Goal: Information Seeking & Learning: Learn about a topic

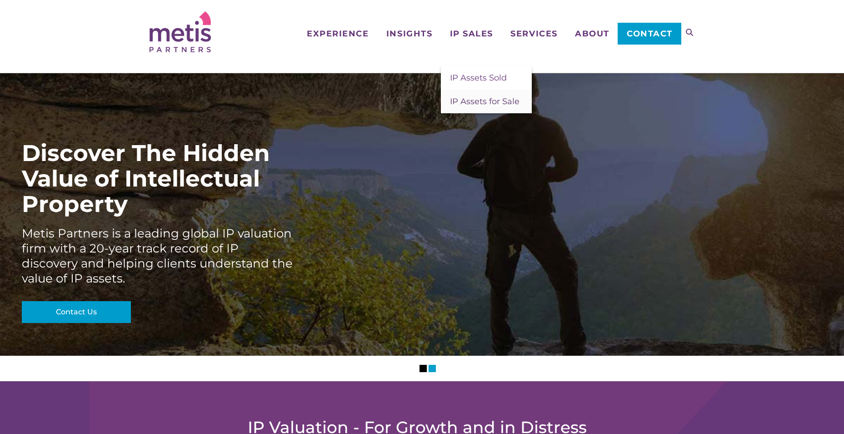
click at [487, 98] on span "IP Assets for Sale" at bounding box center [485, 101] width 70 height 10
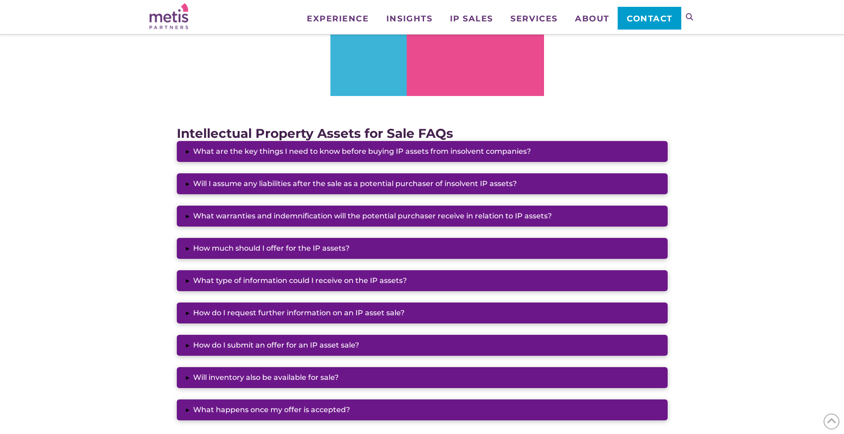
scroll to position [909, 0]
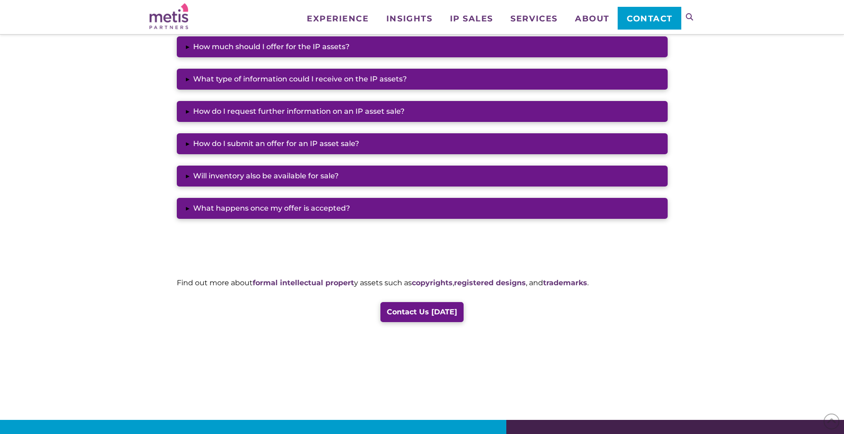
drag, startPoint x: 670, startPoint y: 308, endPoint x: 667, endPoint y: 288, distance: 20.6
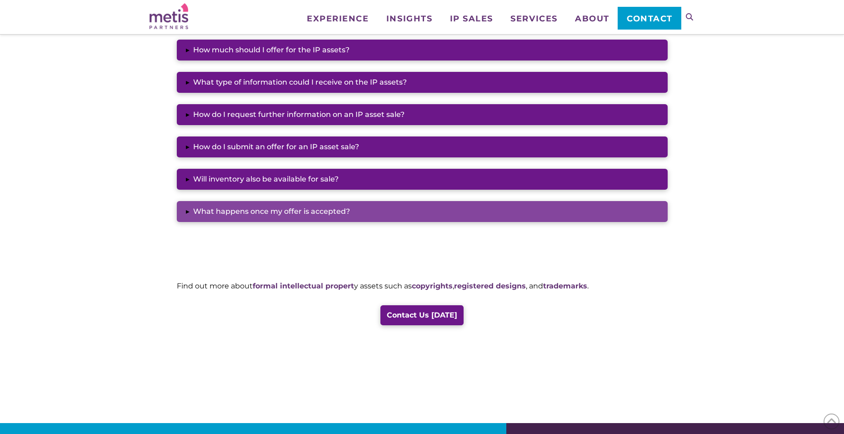
click at [555, 215] on button "▸ What happens once my offer is accepted?" at bounding box center [422, 211] width 491 height 21
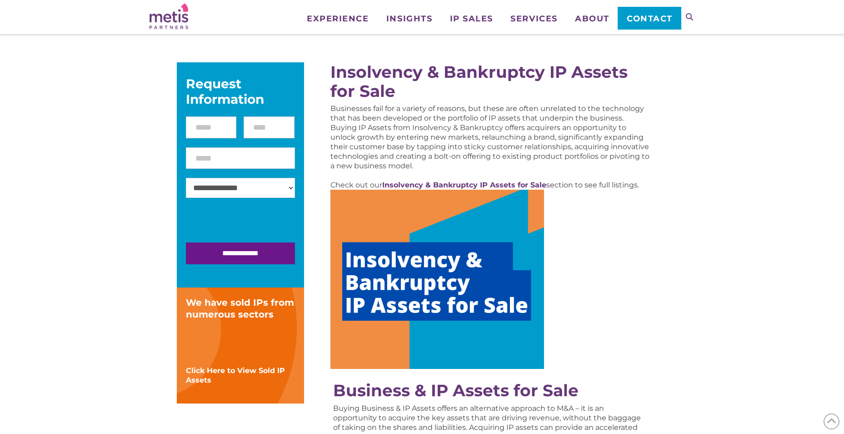
scroll to position [0, 0]
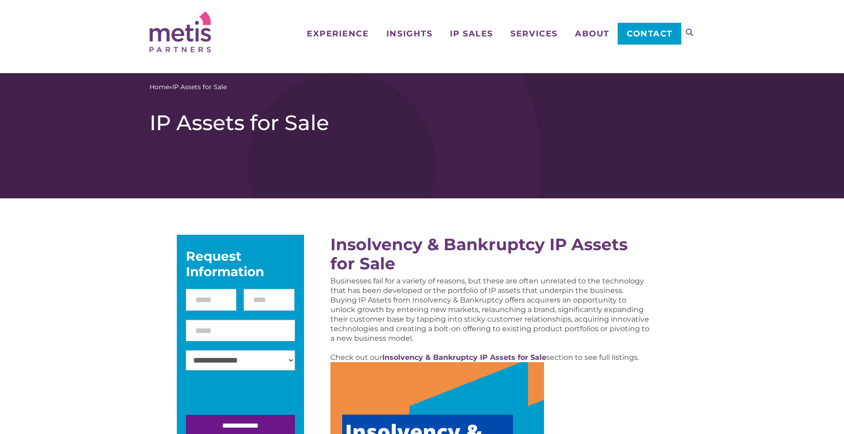
drag, startPoint x: 710, startPoint y: 349, endPoint x: 708, endPoint y: 212, distance: 137.3
click at [481, 74] on span "IP Assets Sold" at bounding box center [478, 78] width 57 height 10
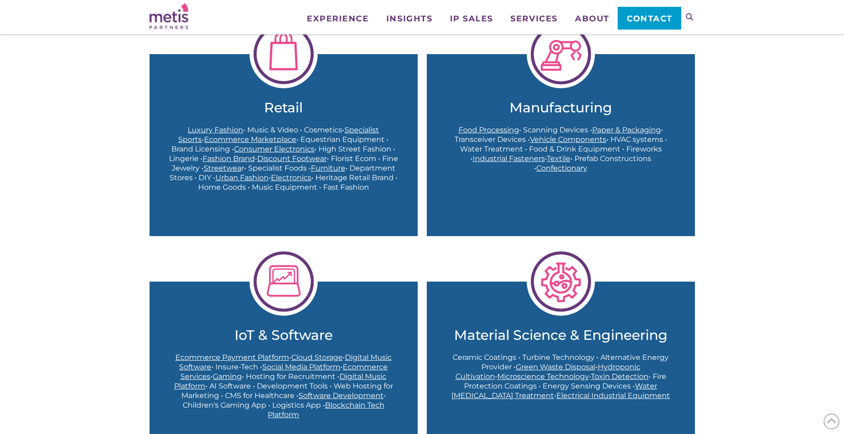
scroll to position [318, 0]
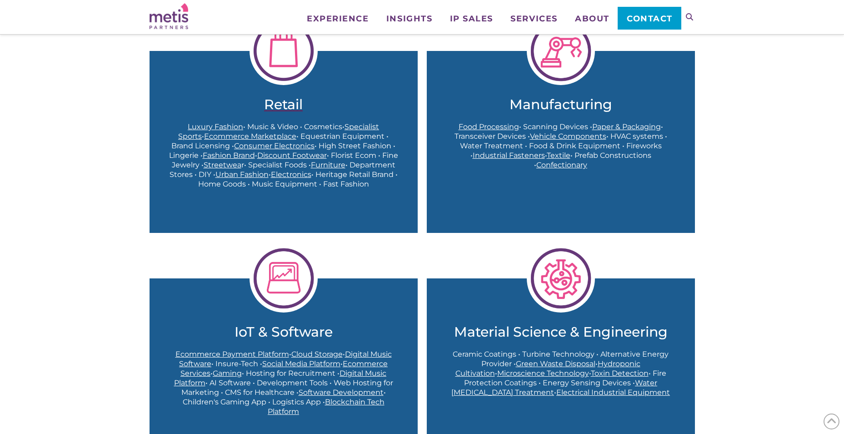
click at [284, 105] on h2 "Retail" at bounding box center [284, 104] width 232 height 16
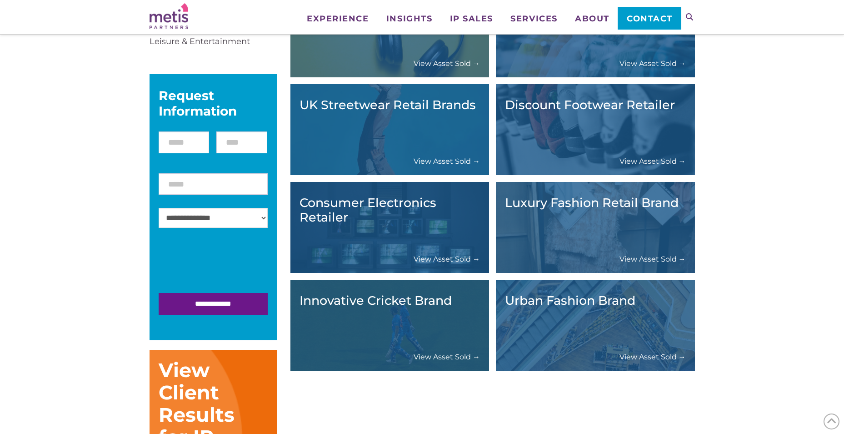
scroll to position [227, 0]
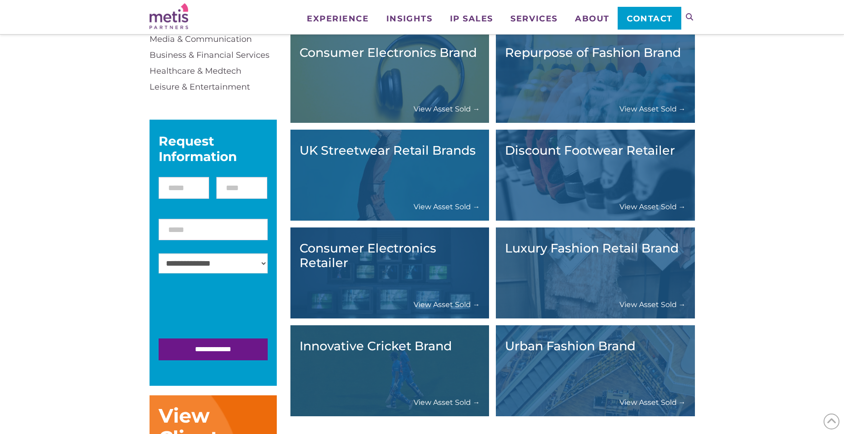
click at [662, 282] on div "Luxury Fashion Retail Brand View Asset Sold →" at bounding box center [595, 272] width 181 height 73
click at [651, 306] on link "View Asset Sold →" at bounding box center [653, 305] width 66 height 10
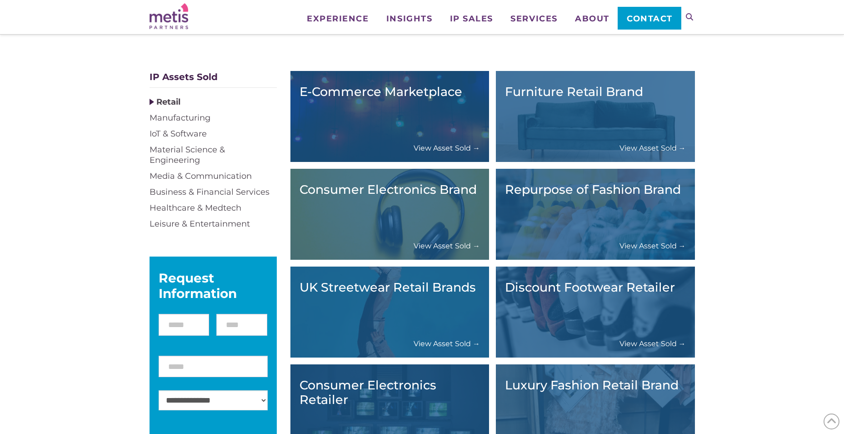
scroll to position [45, 0]
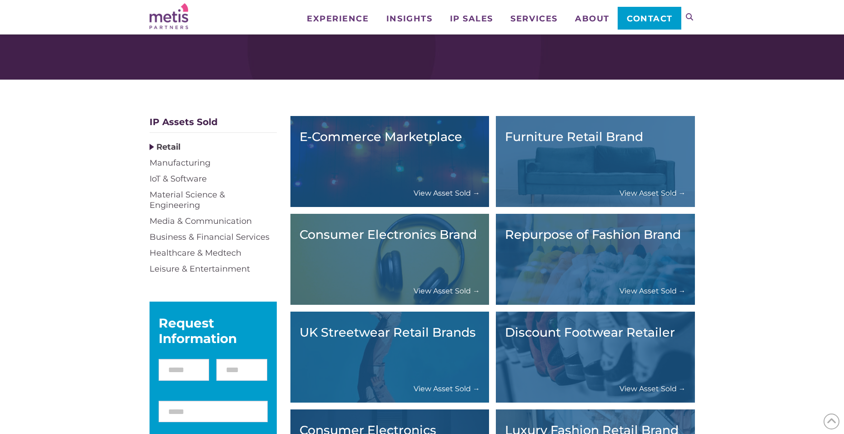
click at [450, 192] on link "View Asset Sold →" at bounding box center [447, 193] width 66 height 10
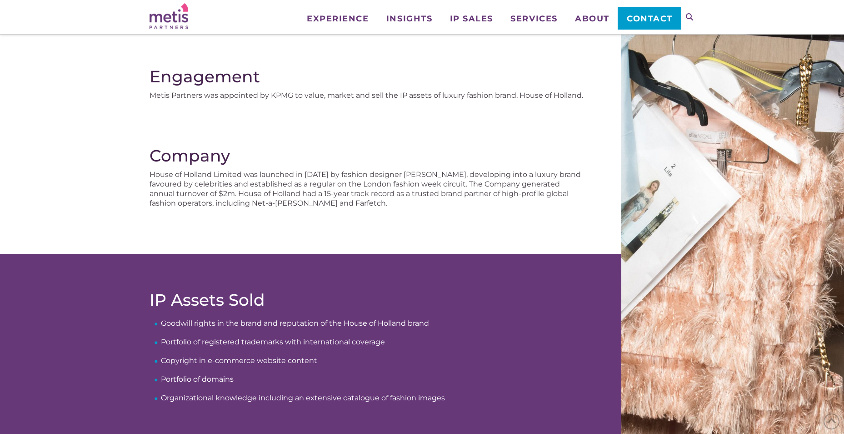
scroll to position [91, 0]
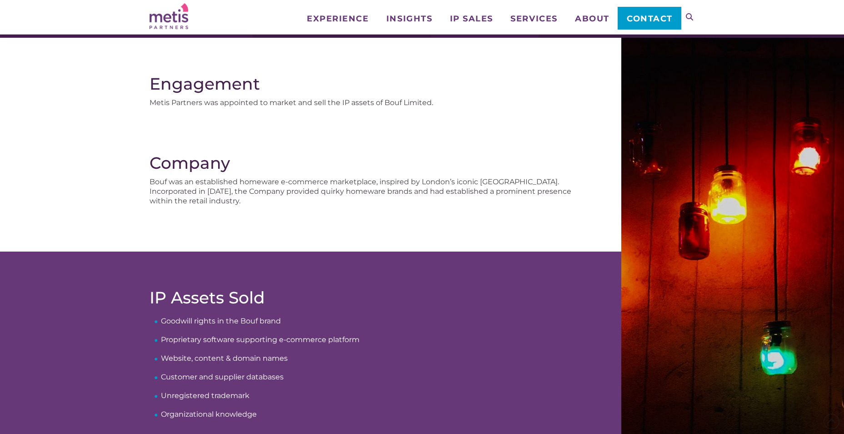
scroll to position [91, 0]
